Goal: Transaction & Acquisition: Purchase product/service

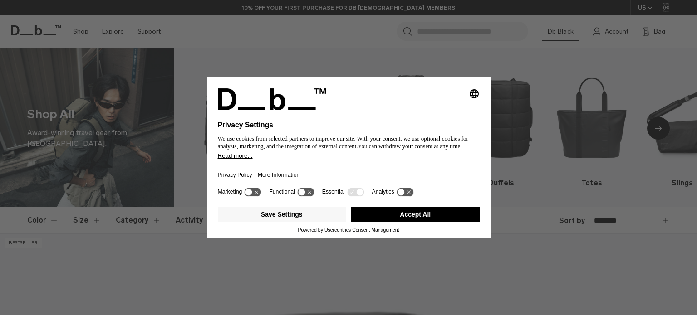
click at [323, 57] on div "Selecting an option will immediately change the language Privacy Settings We us…" at bounding box center [348, 157] width 697 height 315
click at [477, 93] on icon "Select language" at bounding box center [473, 93] width 11 height 11
click at [444, 52] on div "Privacy Settings We use cookies from selected partners to improve our site. Wit…" at bounding box center [348, 157] width 697 height 315
click at [394, 214] on button "Accept All" at bounding box center [415, 214] width 128 height 15
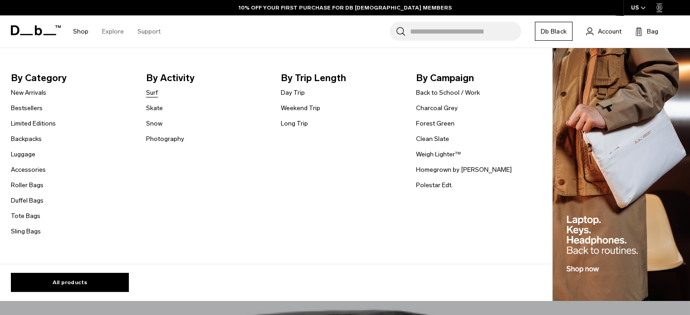
click at [152, 92] on link "Surf" at bounding box center [152, 93] width 12 height 10
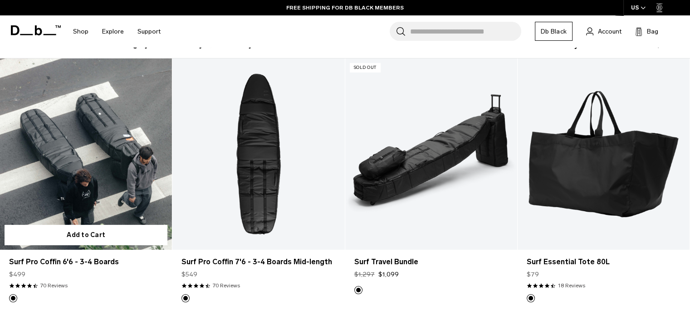
scroll to position [186, 0]
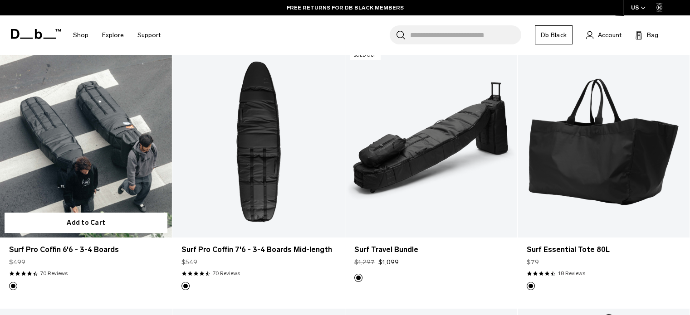
click at [110, 172] on link "Surf Pro Coffin 6'6 - 3-4 Boards" at bounding box center [86, 141] width 172 height 191
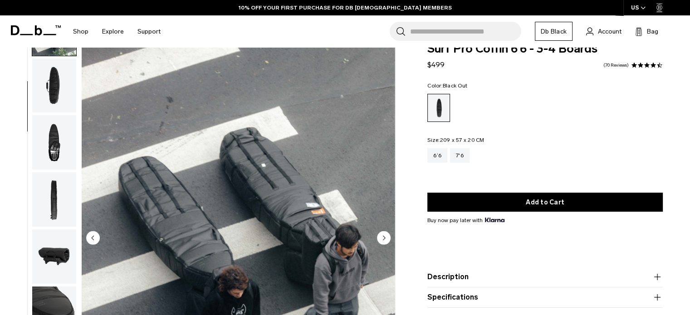
scroll to position [97, 0]
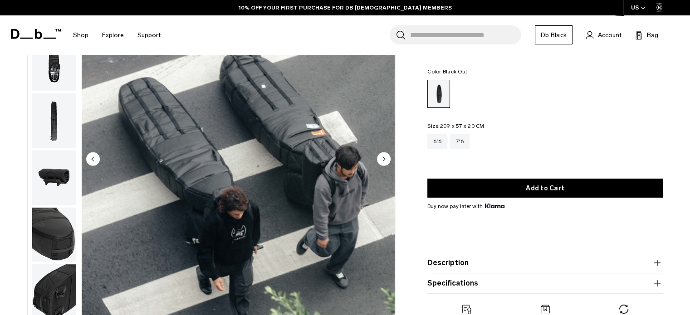
click at [388, 161] on circle "Next slide" at bounding box center [384, 159] width 14 height 14
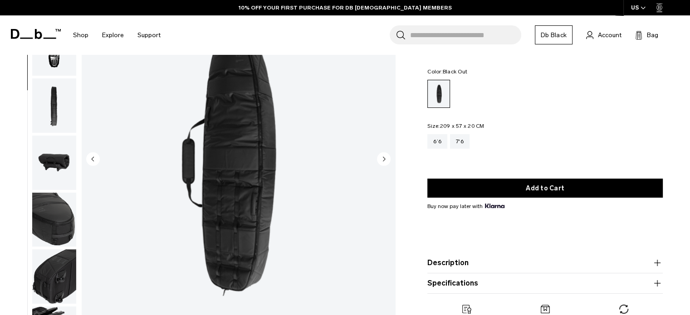
click at [388, 160] on circle "Next slide" at bounding box center [384, 159] width 14 height 14
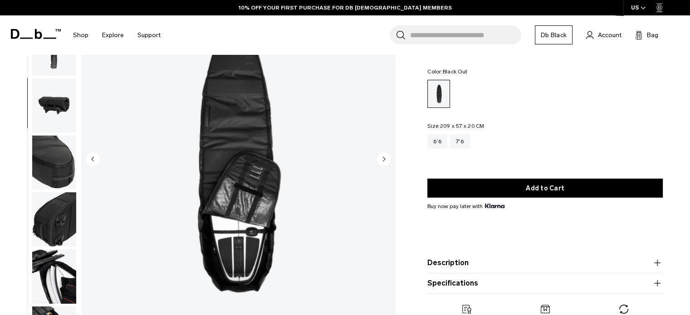
click at [388, 160] on circle "Next slide" at bounding box center [384, 159] width 14 height 14
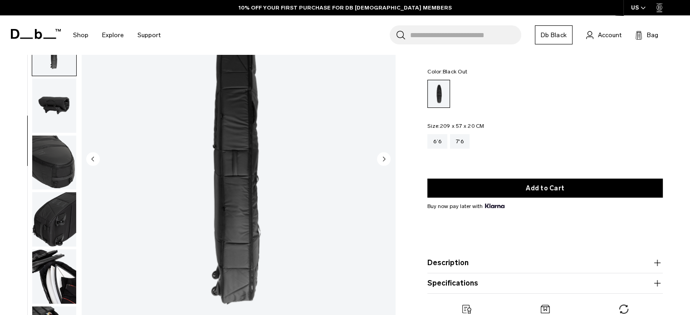
scroll to position [178, 0]
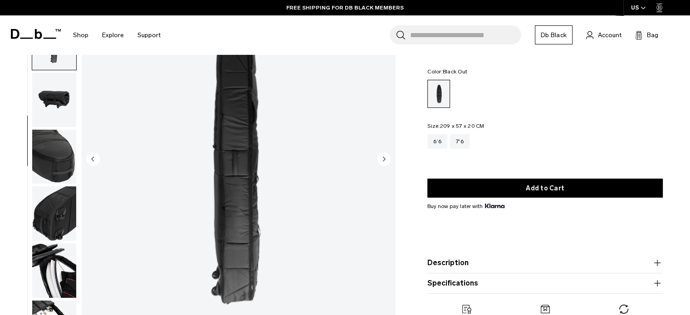
click at [388, 160] on circle "Next slide" at bounding box center [384, 159] width 14 height 14
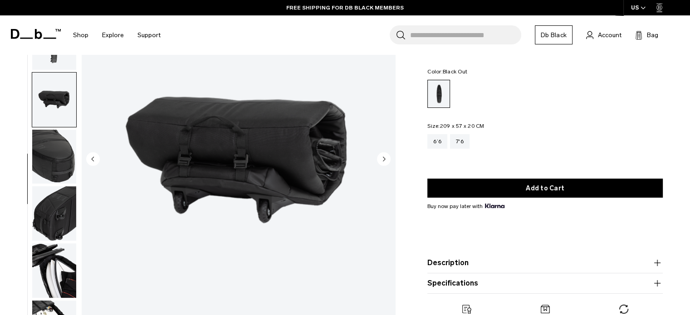
click at [388, 160] on circle "Next slide" at bounding box center [384, 159] width 14 height 14
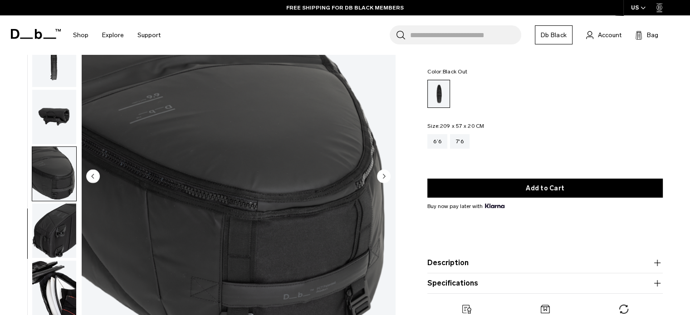
scroll to position [52, 0]
